Goal: Submit feedback/report problem

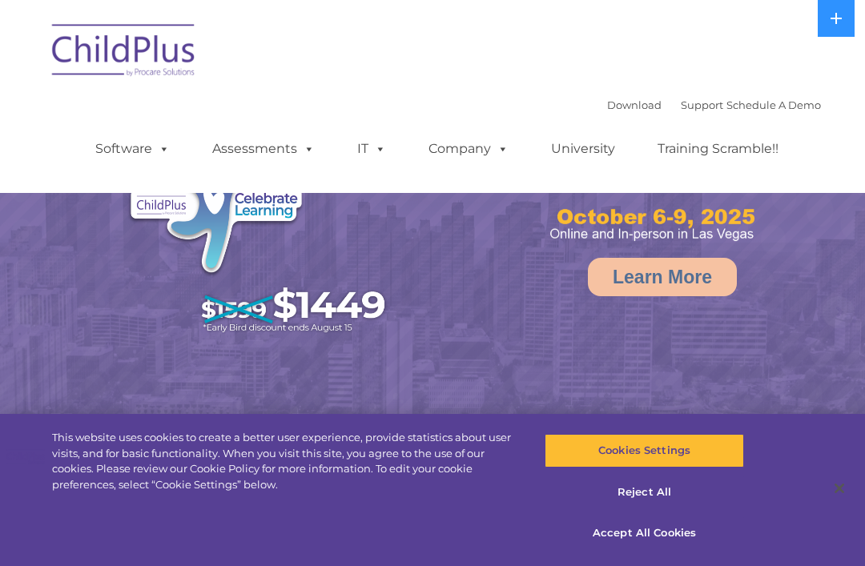
select select "MEDIUM"
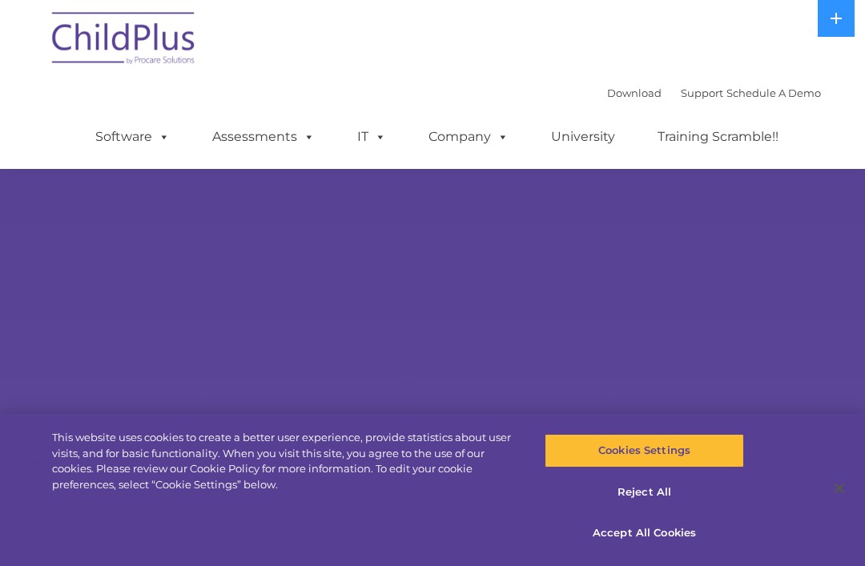
scroll to position [82, 0]
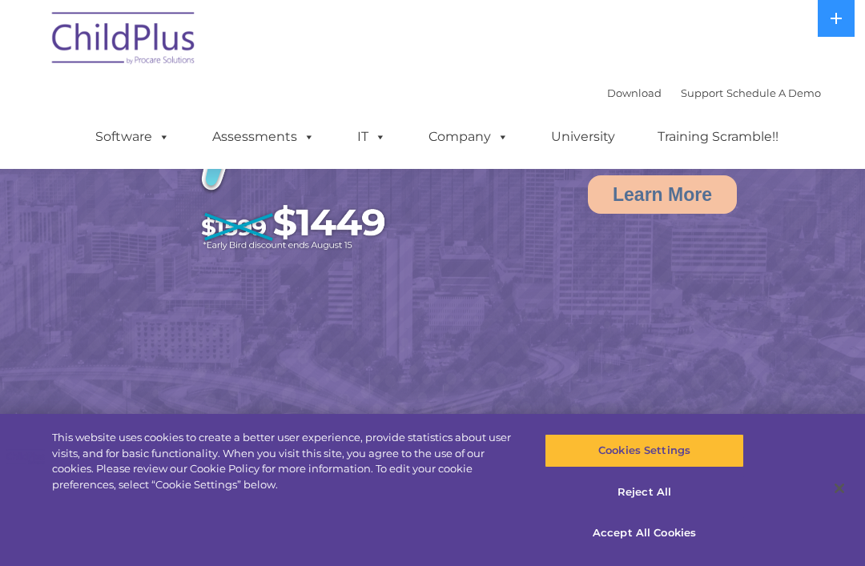
select select "MEDIUM"
